Goal: Task Accomplishment & Management: Complete application form

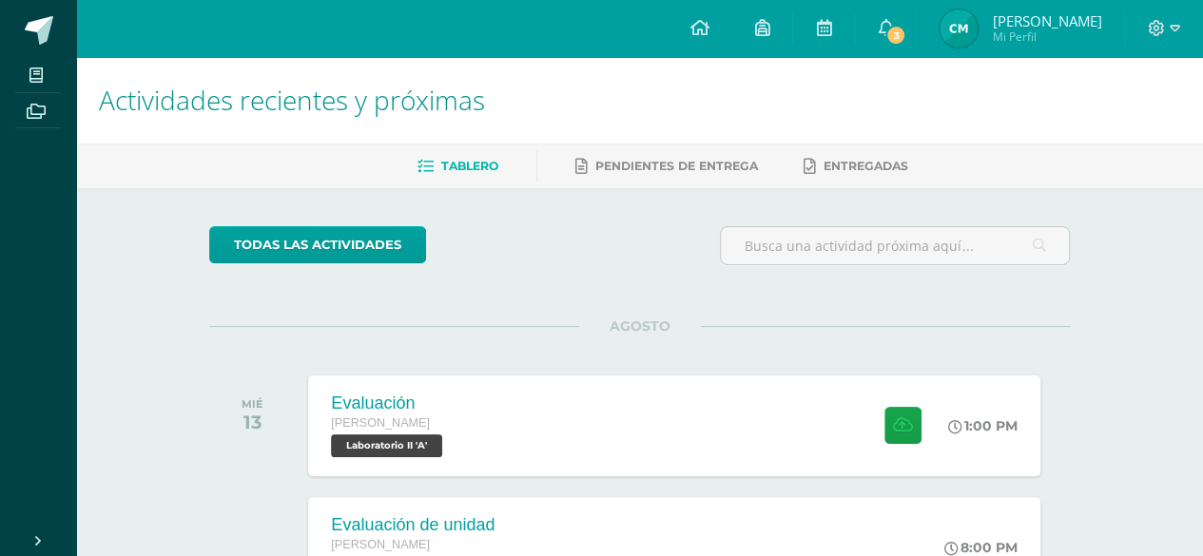
click at [566, 262] on div "todas las Actividades" at bounding box center [384, 253] width 365 height 54
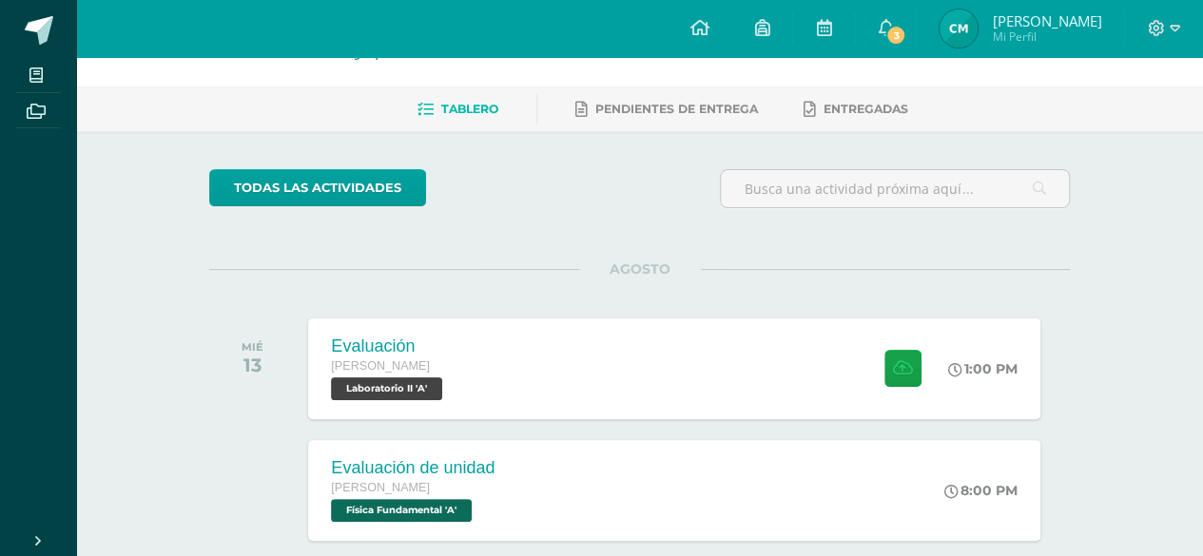
scroll to position [42, 0]
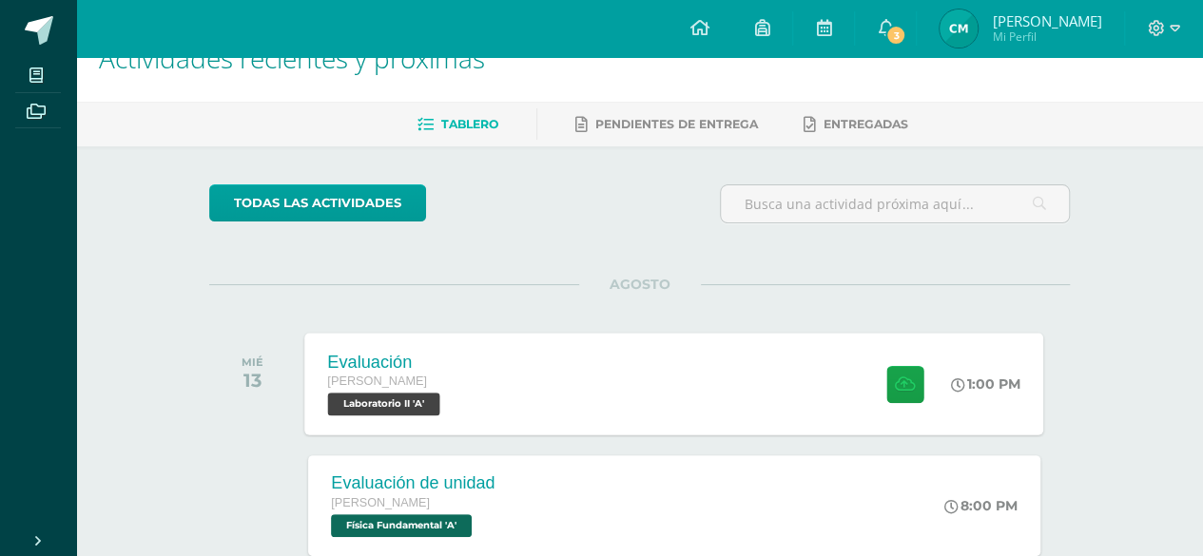
click at [801, 396] on div "Evaluación [PERSON_NAME] Laboratorio II 'A' 1:00 PM Evaluación Laboratorio II" at bounding box center [674, 384] width 739 height 102
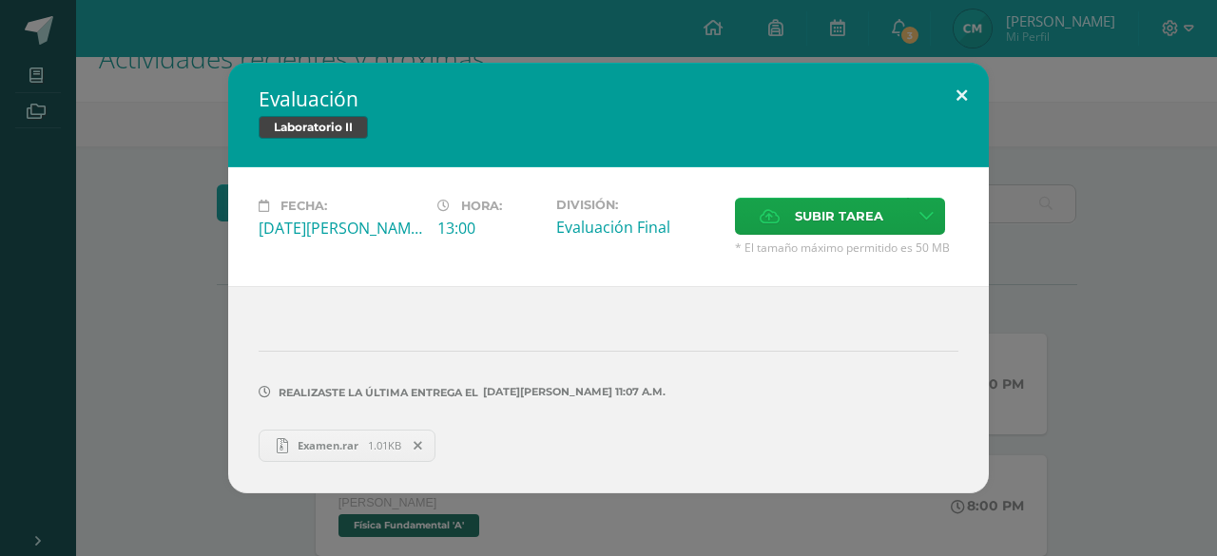
click at [956, 88] on button at bounding box center [961, 95] width 54 height 65
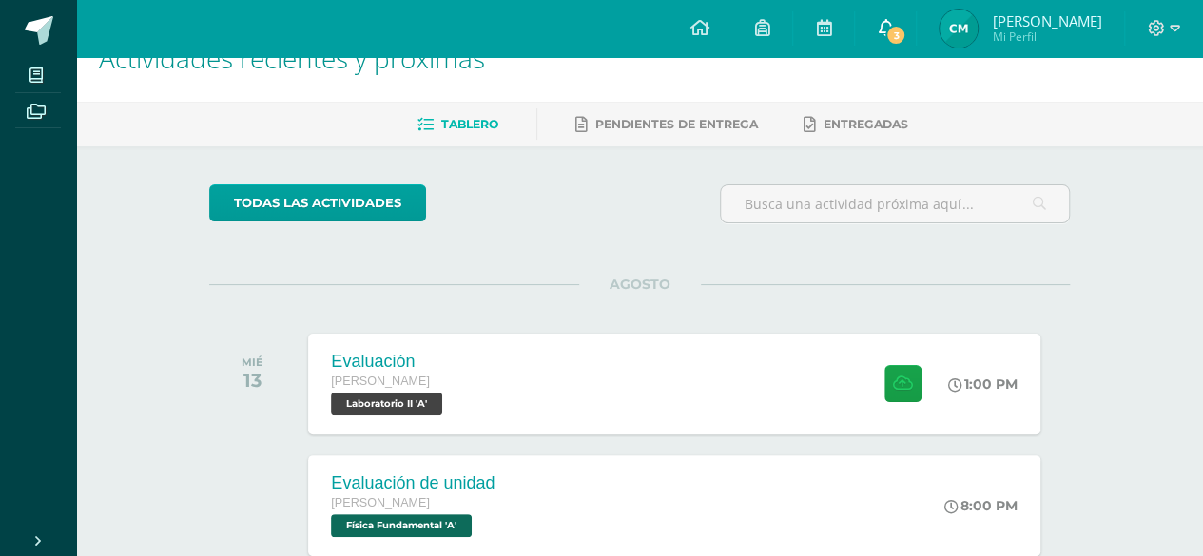
click at [891, 33] on link "3" at bounding box center [885, 28] width 61 height 57
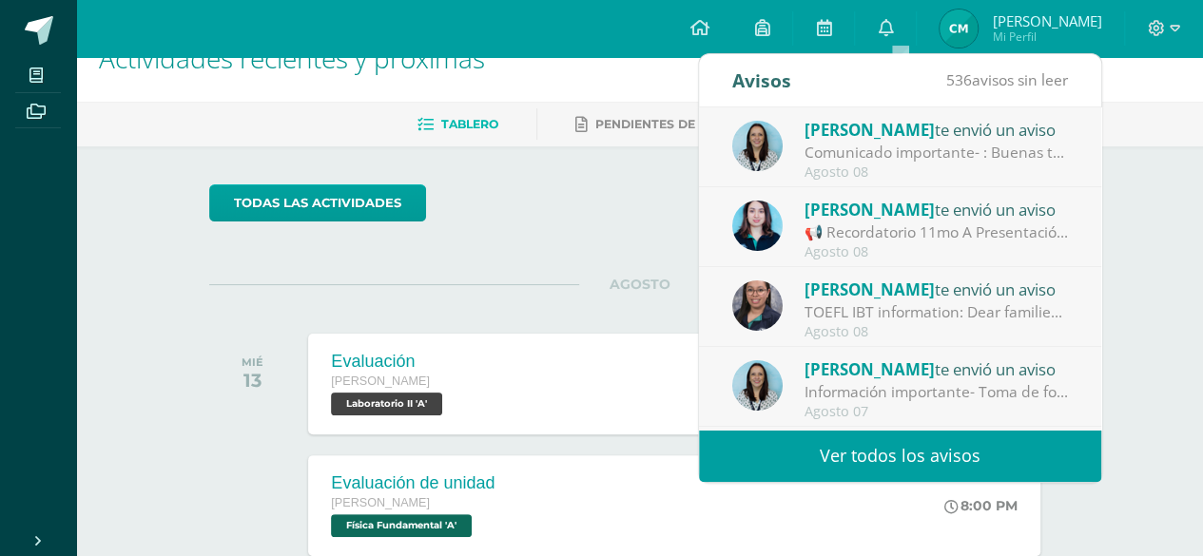
click at [599, 190] on div "todas las Actividades" at bounding box center [640, 211] width 876 height 54
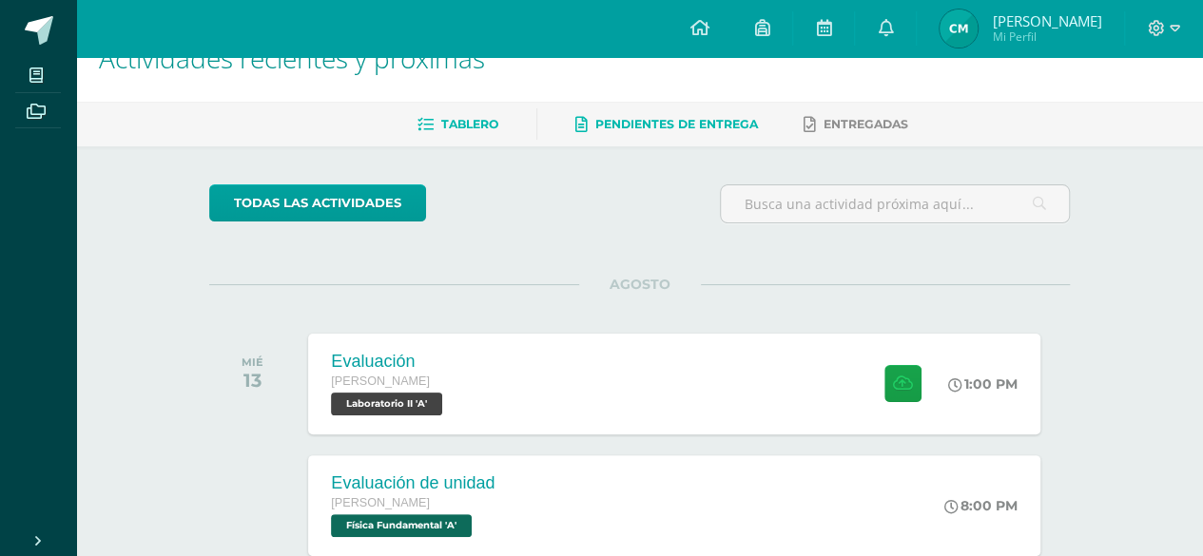
click at [685, 118] on span "Pendientes de entrega" at bounding box center [676, 124] width 163 height 14
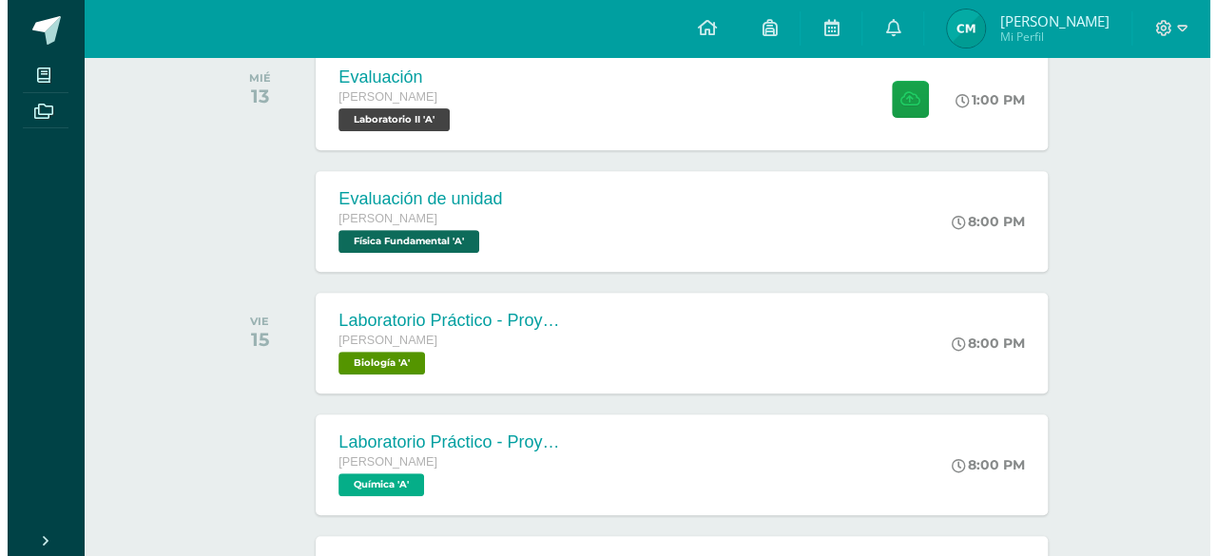
scroll to position [326, 0]
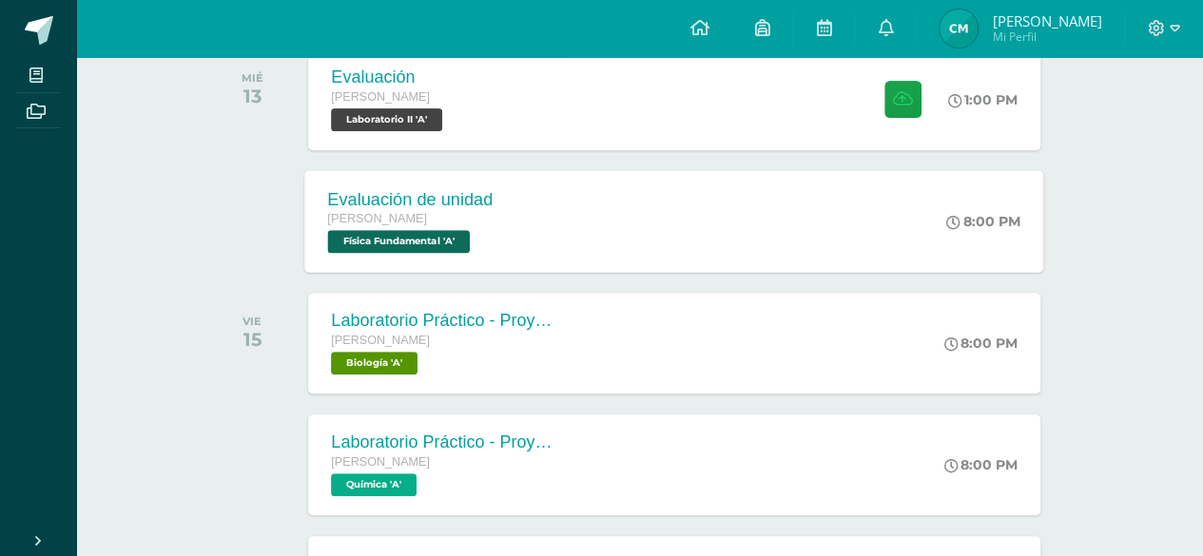
click at [741, 204] on div "Evaluación de unidad [PERSON_NAME] Física Fundamental 'A' 8:00 PM Evaluación de…" at bounding box center [674, 221] width 739 height 102
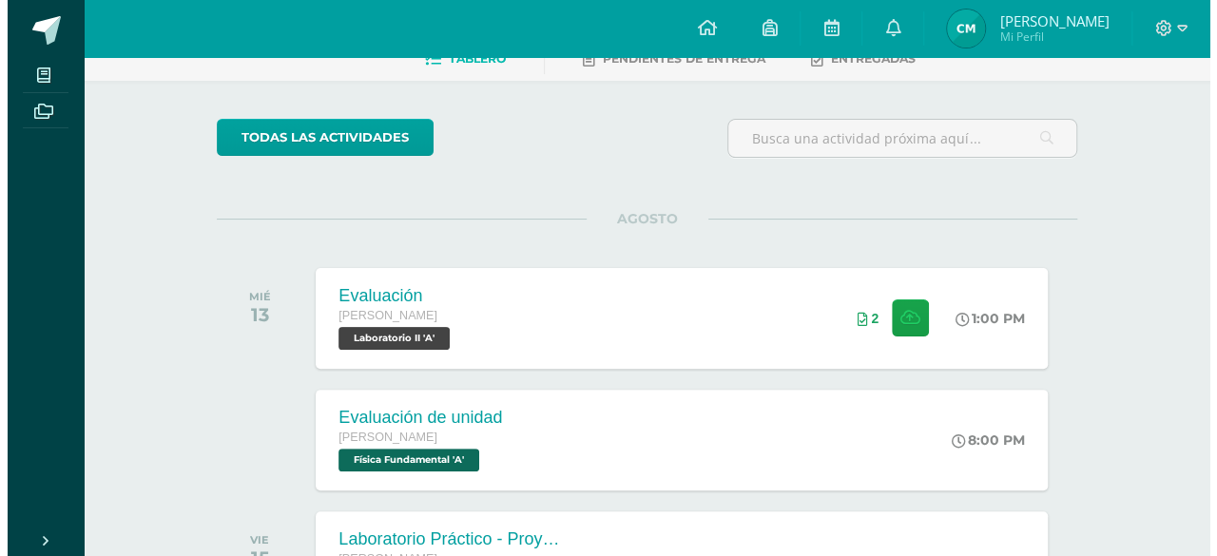
scroll to position [108, 0]
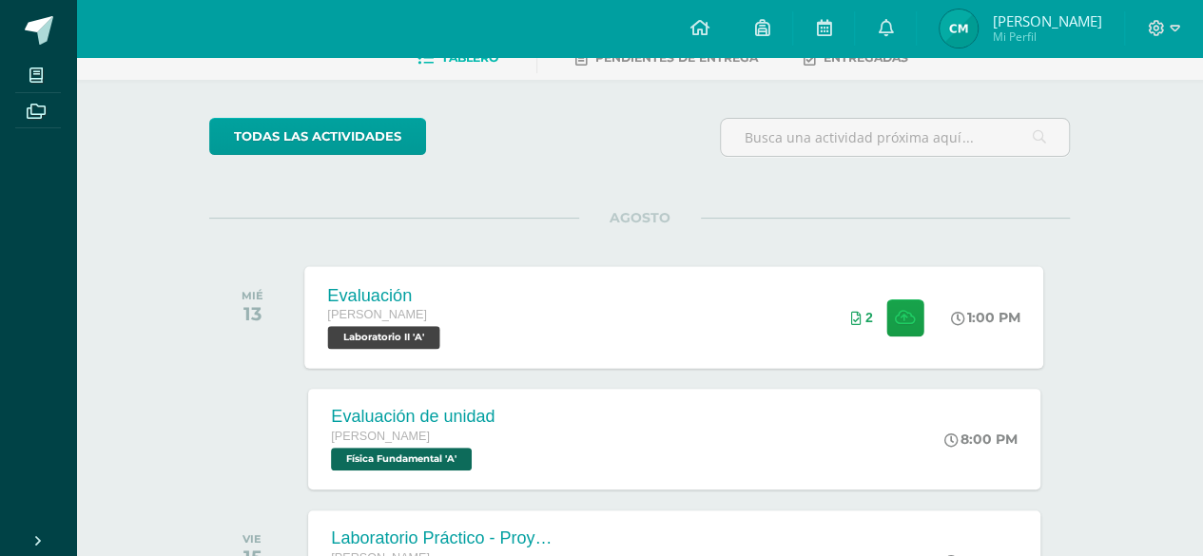
click at [992, 323] on div "1:00 PM" at bounding box center [995, 317] width 97 height 102
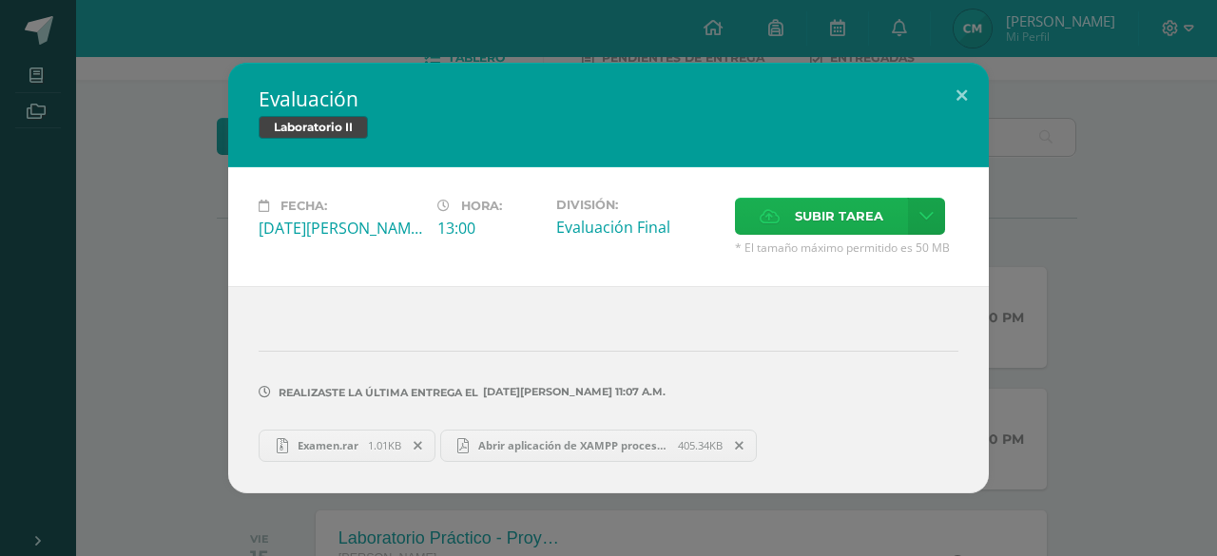
click at [812, 206] on span "Subir tarea" at bounding box center [839, 216] width 88 height 35
click at [0, 0] on input "Subir tarea" at bounding box center [0, 0] width 0 height 0
click at [821, 231] on span "Subir tarea" at bounding box center [839, 216] width 88 height 35
click at [0, 0] on input "Subir tarea" at bounding box center [0, 0] width 0 height 0
click at [759, 235] on label "Subir tarea" at bounding box center [821, 216] width 173 height 37
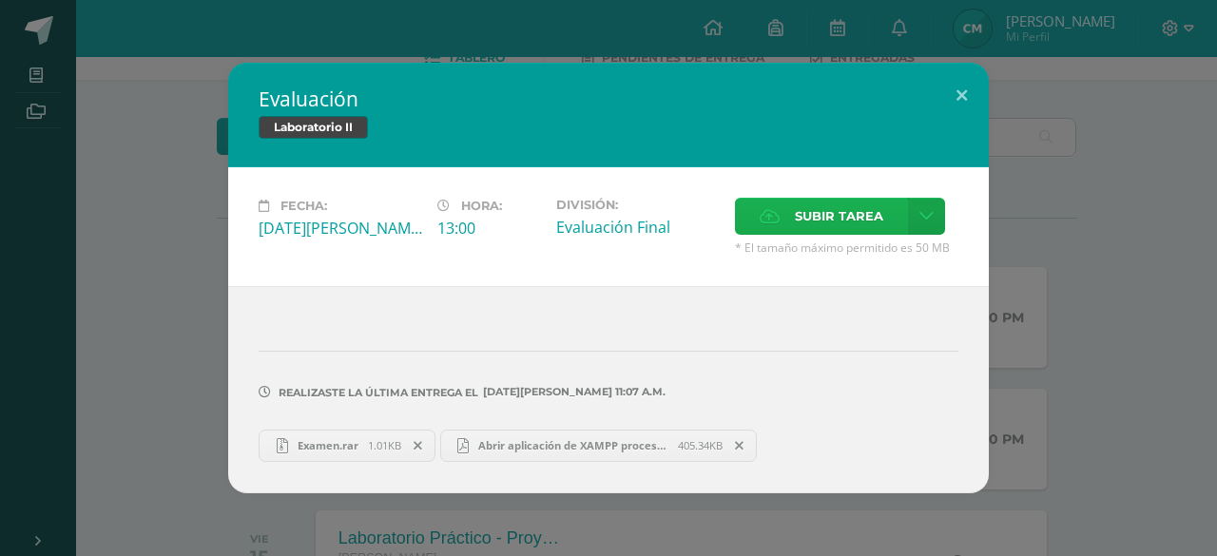
click at [0, 0] on input "Subir tarea" at bounding box center [0, 0] width 0 height 0
